Goal: Information Seeking & Learning: Learn about a topic

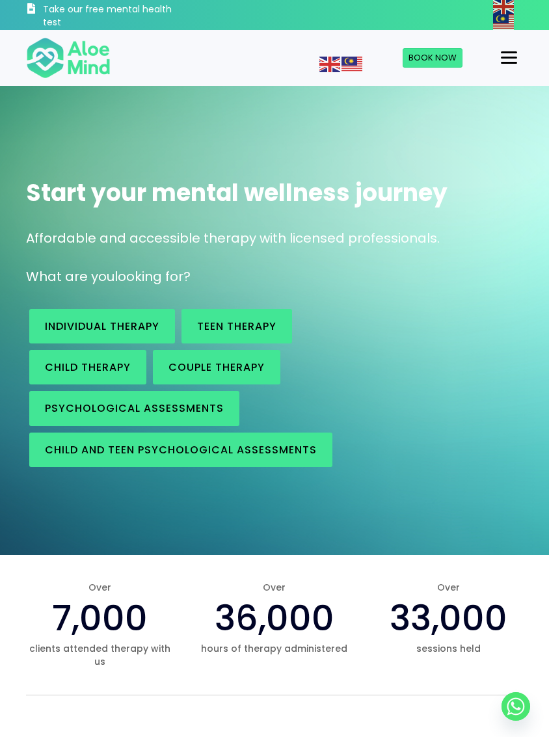
click at [285, 455] on span "Child and Teen Psychological assessments" at bounding box center [181, 449] width 272 height 15
click at [146, 324] on span "Individual therapy" at bounding box center [102, 326] width 114 height 15
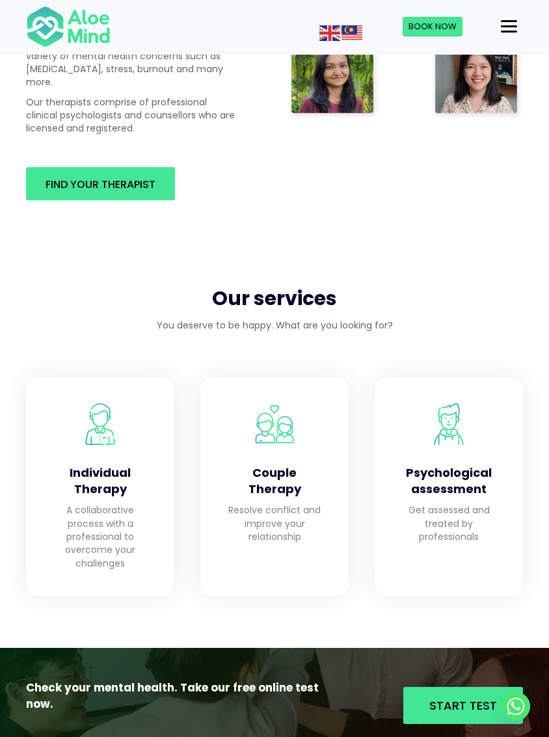
scroll to position [971, 0]
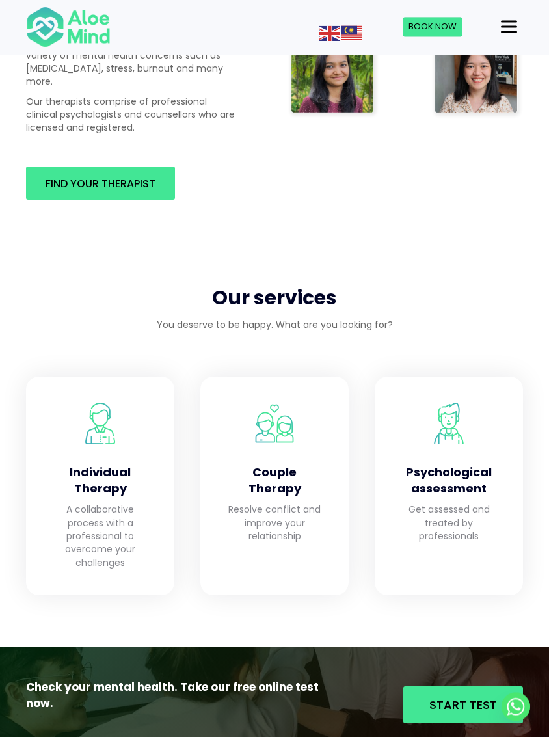
click at [266, 503] on p "Resolve conflict and improve your relationship" at bounding box center [274, 523] width 96 height 40
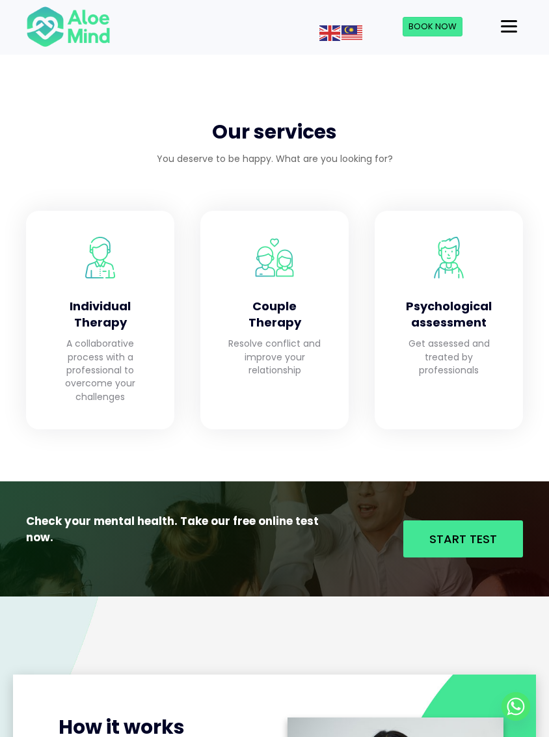
click at [480, 531] on span "Start Test" at bounding box center [463, 539] width 68 height 16
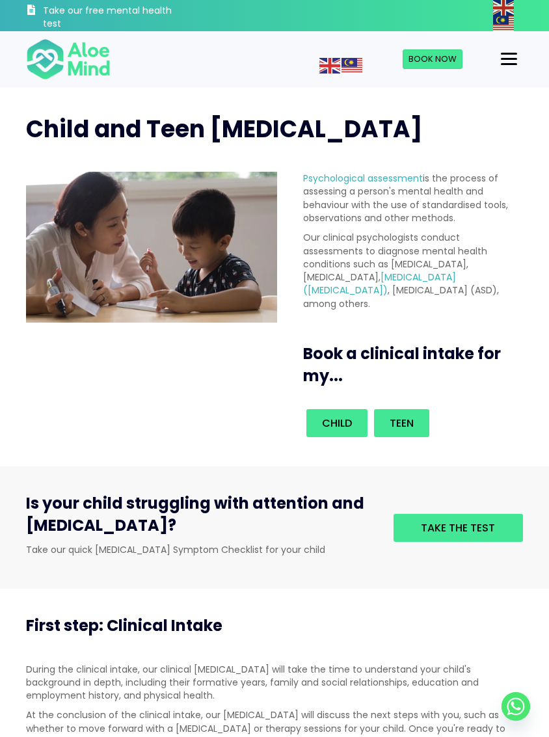
click at [410, 431] on span "Teen" at bounding box center [402, 423] width 24 height 15
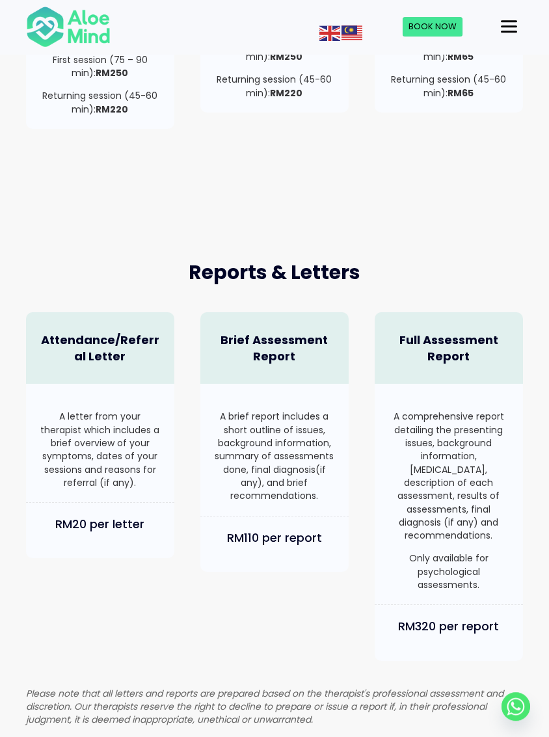
scroll to position [662, 0]
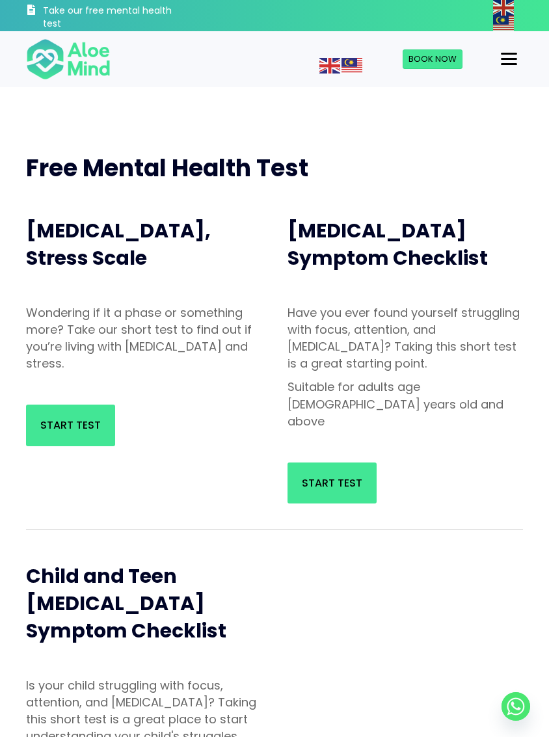
click at [92, 420] on span "Start Test" at bounding box center [70, 425] width 60 height 15
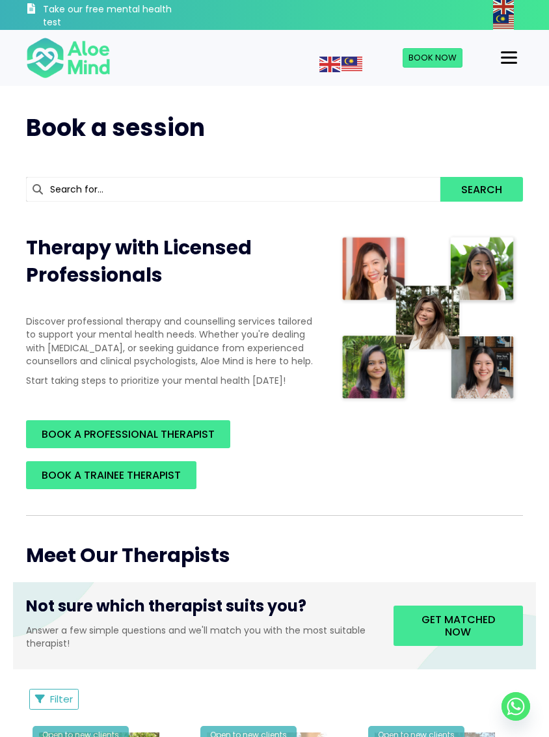
scroll to position [1, 0]
